Goal: Communication & Community: Answer question/provide support

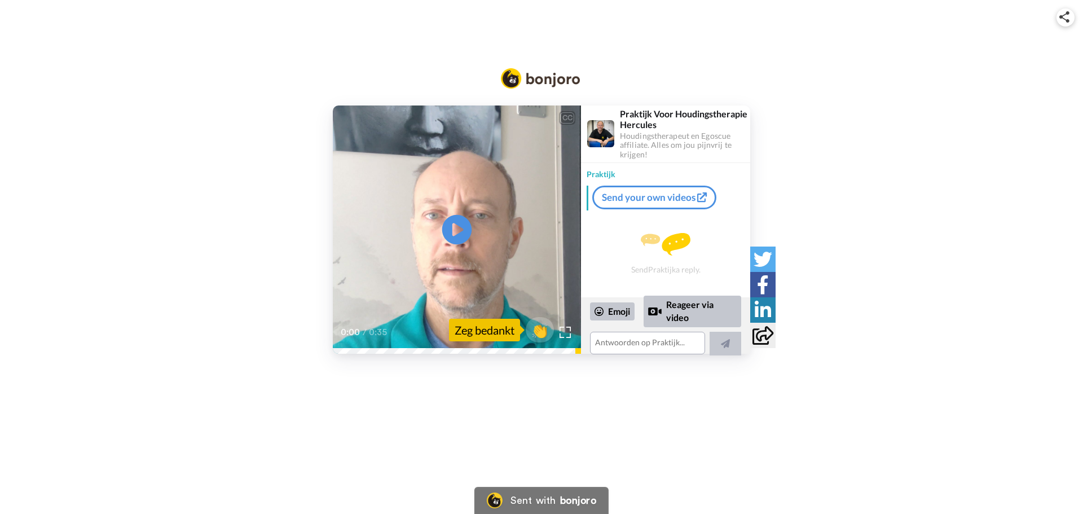
click at [452, 227] on icon "Play/Pause" at bounding box center [457, 230] width 30 height 54
click at [502, 331] on div "Zeg bedankt" at bounding box center [484, 330] width 71 height 23
click at [566, 336] on img at bounding box center [566, 333] width 12 height 12
click at [701, 197] on icon at bounding box center [702, 197] width 10 height 10
click at [598, 344] on textarea at bounding box center [647, 343] width 115 height 23
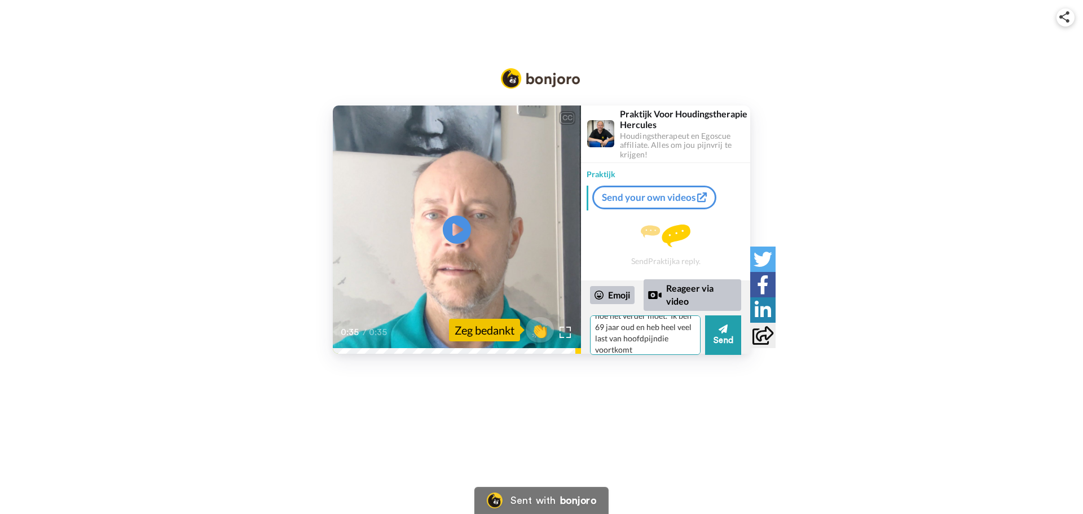
scroll to position [83, 0]
click at [643, 332] on textarea "Dank je wel, voor je goede onderrichting (of hoe moet ik het noemen?) Ik verlan…" at bounding box center [645, 334] width 111 height 39
click at [640, 349] on textarea "Dank je wel, voor je goede onderrichting (of hoe moet ik het noemen?) Ik verlan…" at bounding box center [645, 334] width 111 height 39
click at [640, 335] on textarea "Dank je wel, voor je goede onderrichting (of hoe moet ik het noemen?) Ik verlan…" at bounding box center [645, 334] width 111 height 39
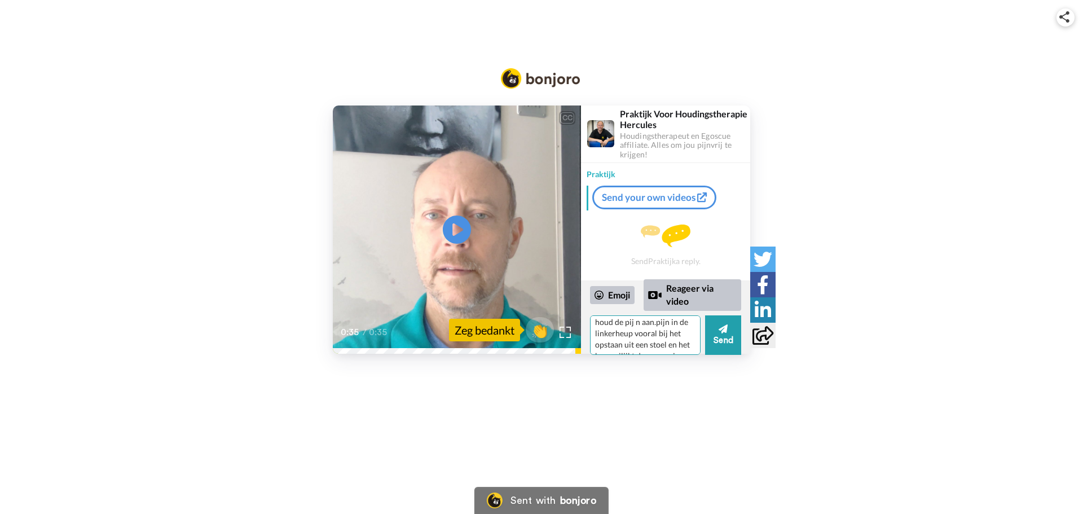
scroll to position [117, 0]
click at [651, 344] on textarea "Dank je wel, voor je goede onderrichting (of hoe moet ik het noemen?) Ik verlan…" at bounding box center [645, 334] width 111 height 39
click at [668, 324] on textarea "Dank je wel, voor je goede onderrichting (of hoe moet ik het noemen?) Ik verlan…" at bounding box center [645, 334] width 111 height 39
click at [671, 323] on textarea "Dank je wel, voor je goede onderrichting (of hoe moet ik het noemen?) Ik verlan…" at bounding box center [645, 334] width 111 height 39
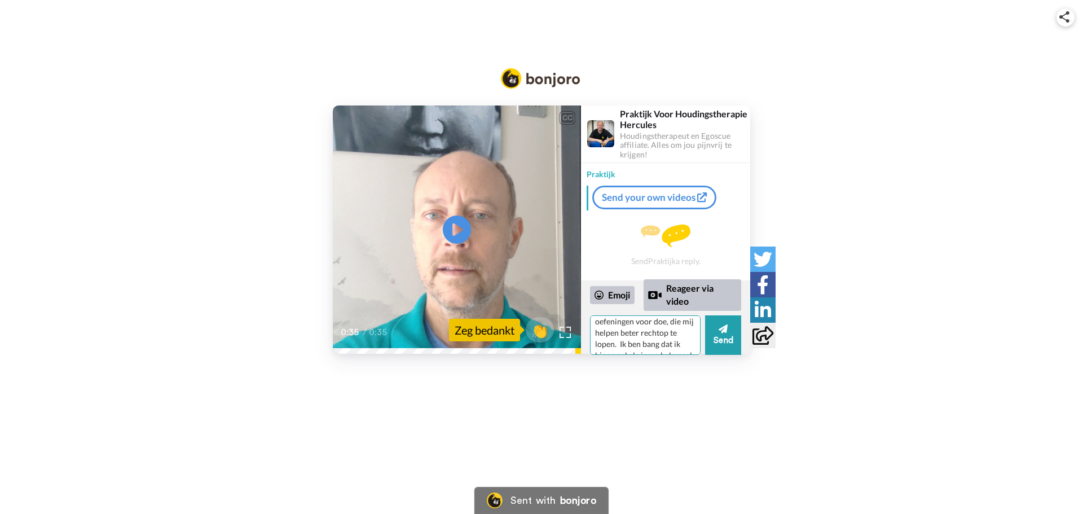
scroll to position [219, 0]
click at [670, 344] on textarea "Dank je wel, voor je goede onderrichting (of hoe moet ik het noemen?) Ik verlan…" at bounding box center [645, 334] width 111 height 39
type textarea "Dank je wel, voor je goede onderrichting (of hoe moet ik het noemen?) Ik verlan…"
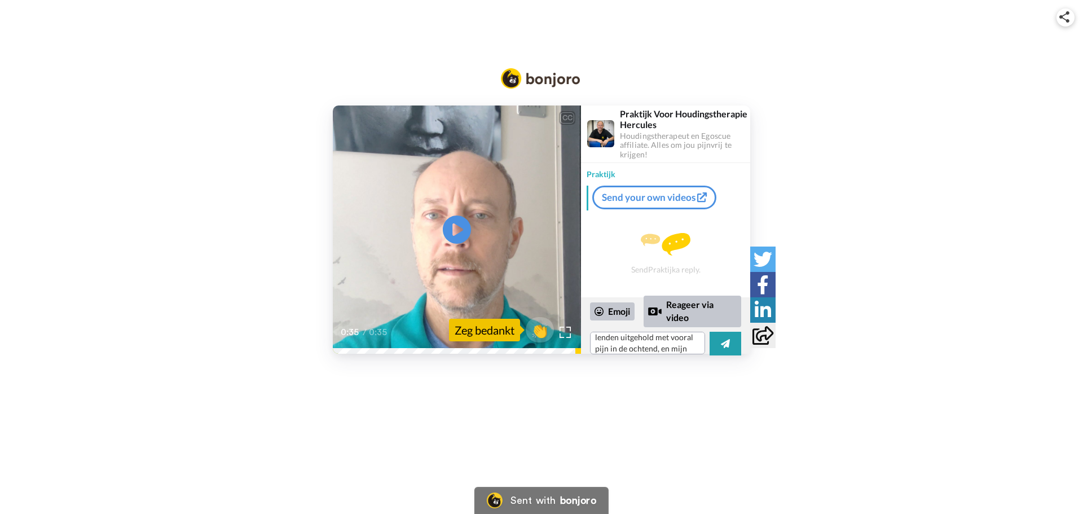
scroll to position [253, 0]
click at [491, 333] on div "Zeg bedankt" at bounding box center [484, 330] width 71 height 23
click at [454, 228] on icon "Play/Pause" at bounding box center [457, 230] width 30 height 54
click at [720, 340] on button at bounding box center [726, 344] width 32 height 24
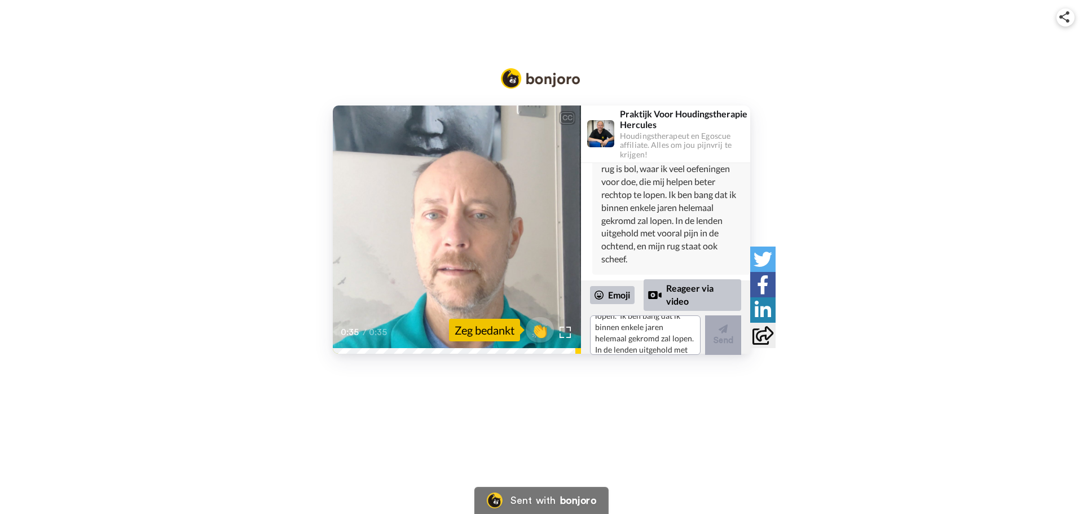
scroll to position [0, 0]
click at [596, 325] on textarea "Dank je wel, voor je goede onderrichting (of hoe moet ik het noemen?) Ik verlan…" at bounding box center [645, 334] width 111 height 39
click at [663, 338] on textarea "Moet ik een afspraak met je maken om erover te spreken? Ik ben wel de volgende …" at bounding box center [645, 334] width 111 height 39
click at [661, 348] on textarea "Moet ik een afspraak met je maken om erover te spreken? Ik ben wel heel de volg…" at bounding box center [645, 334] width 111 height 39
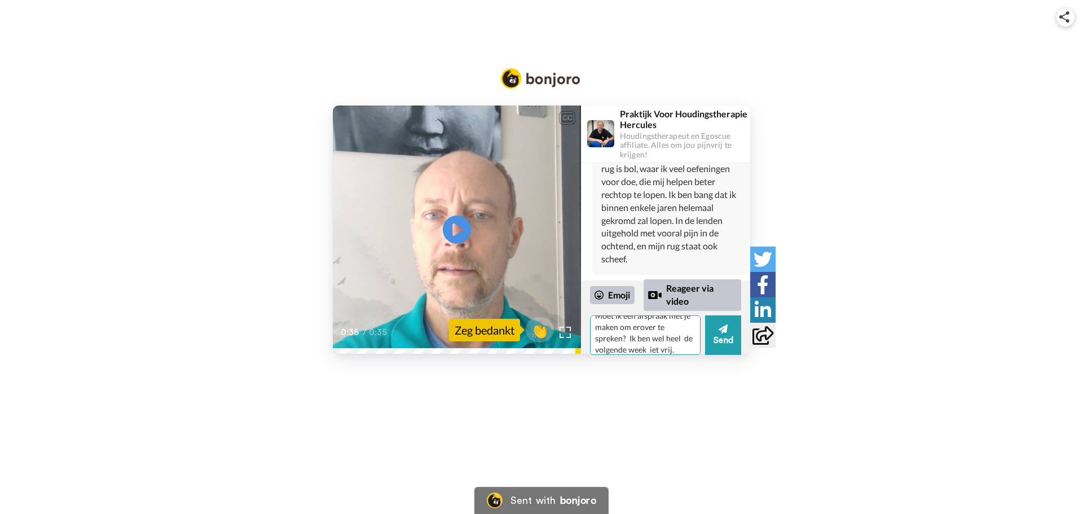
click at [660, 349] on textarea "Moet ik een afspraak met je maken om erover te spreken? Ik ben wel heel de volg…" at bounding box center [645, 334] width 111 height 39
type textarea "Moet ik een afspraak met je maken om erover te spreken? Ik ben wel heel de volg…"
click at [719, 333] on icon at bounding box center [723, 328] width 9 height 11
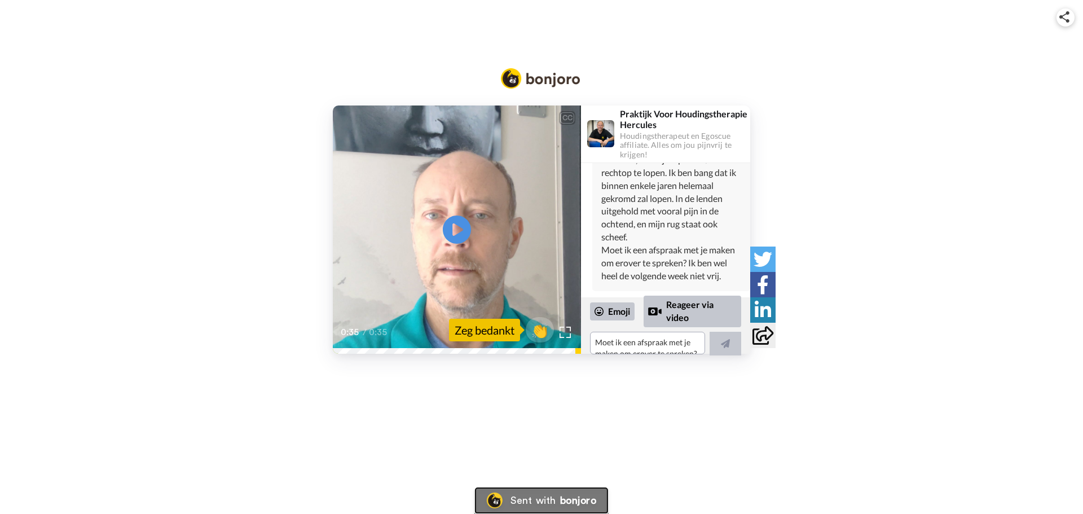
scroll to position [286, 0]
click at [546, 502] on div "Sent with" at bounding box center [533, 500] width 45 height 10
